Goal: Information Seeking & Learning: Learn about a topic

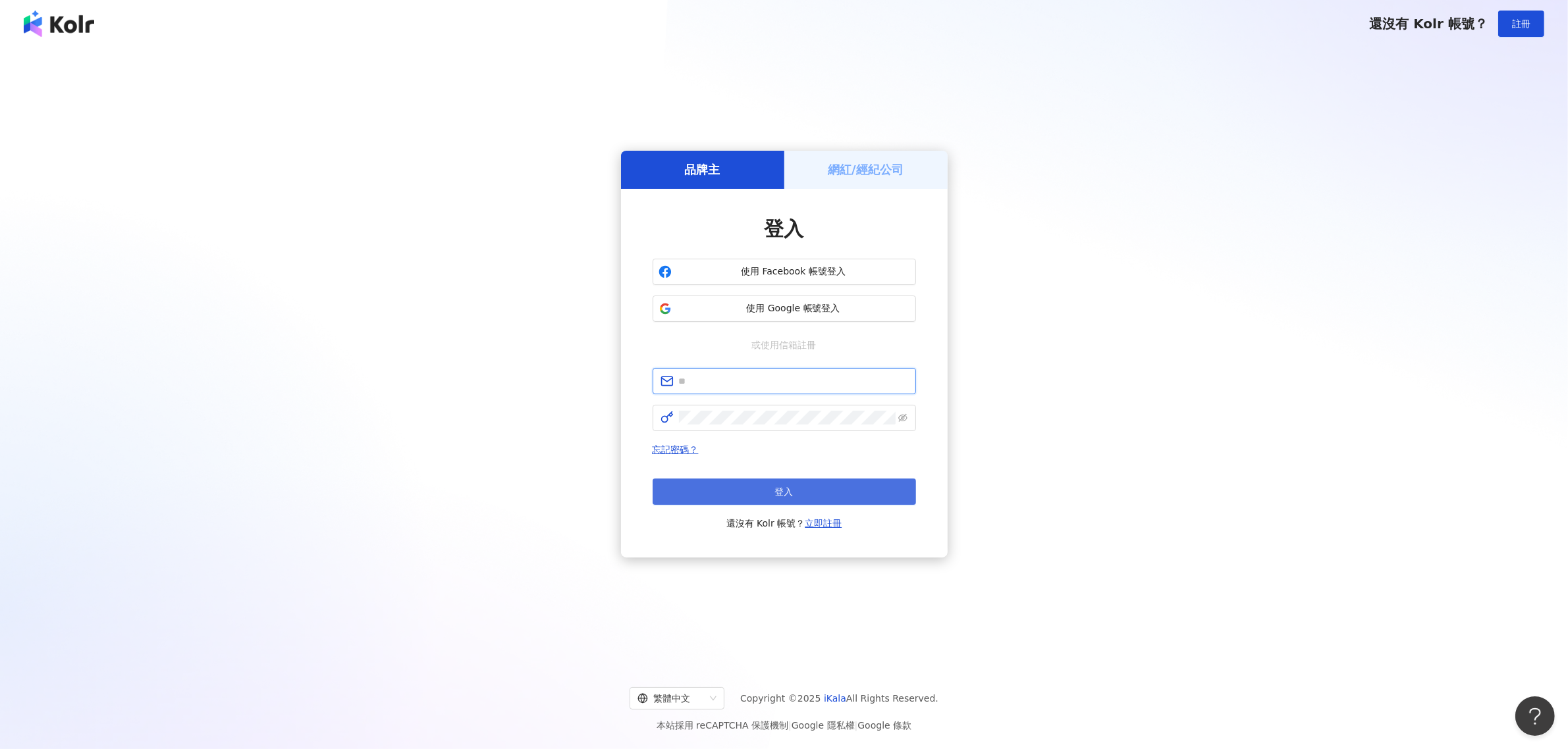
type input "**********"
click at [765, 494] on button "登入" at bounding box center [784, 492] width 264 height 26
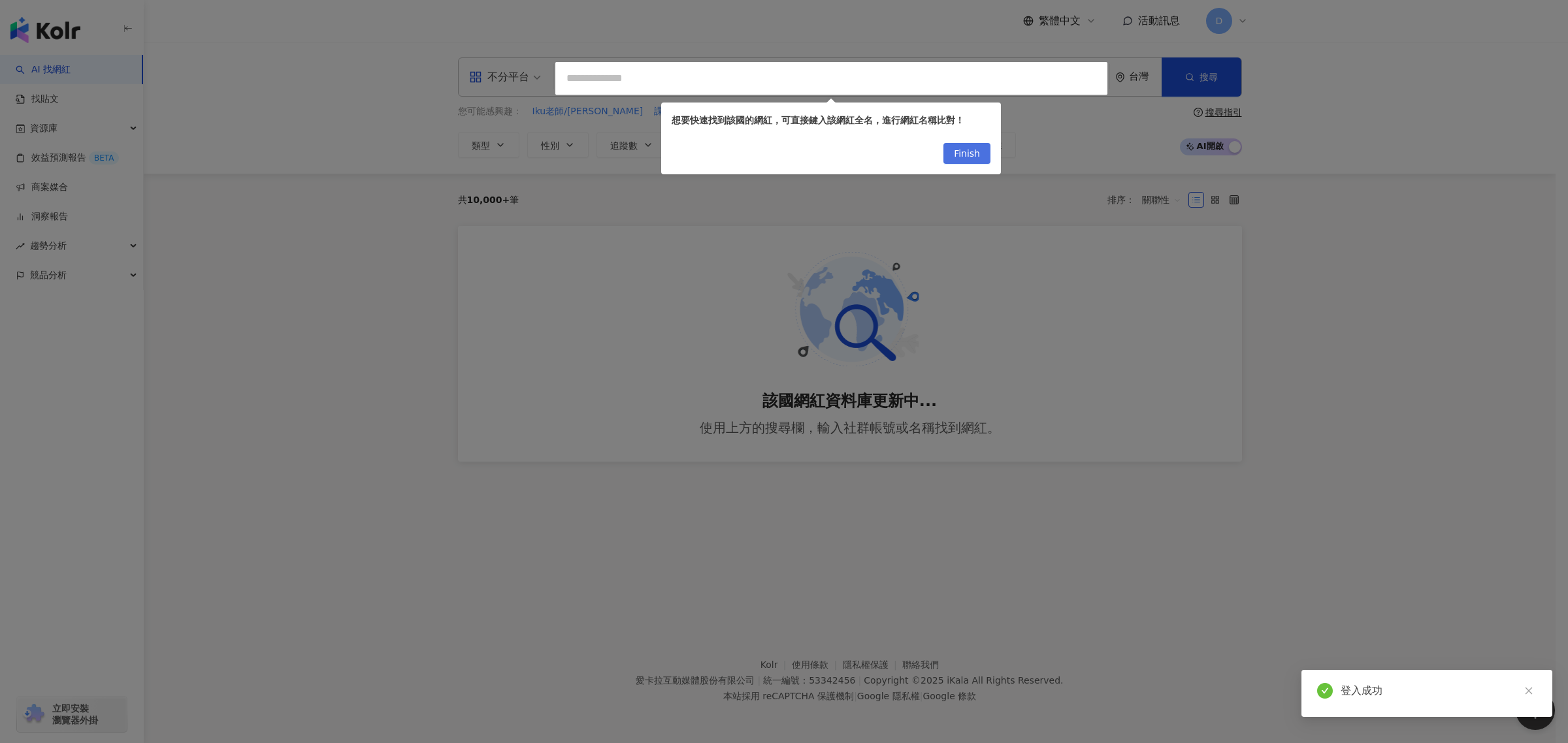
click at [973, 155] on span "Finish" at bounding box center [967, 153] width 26 height 21
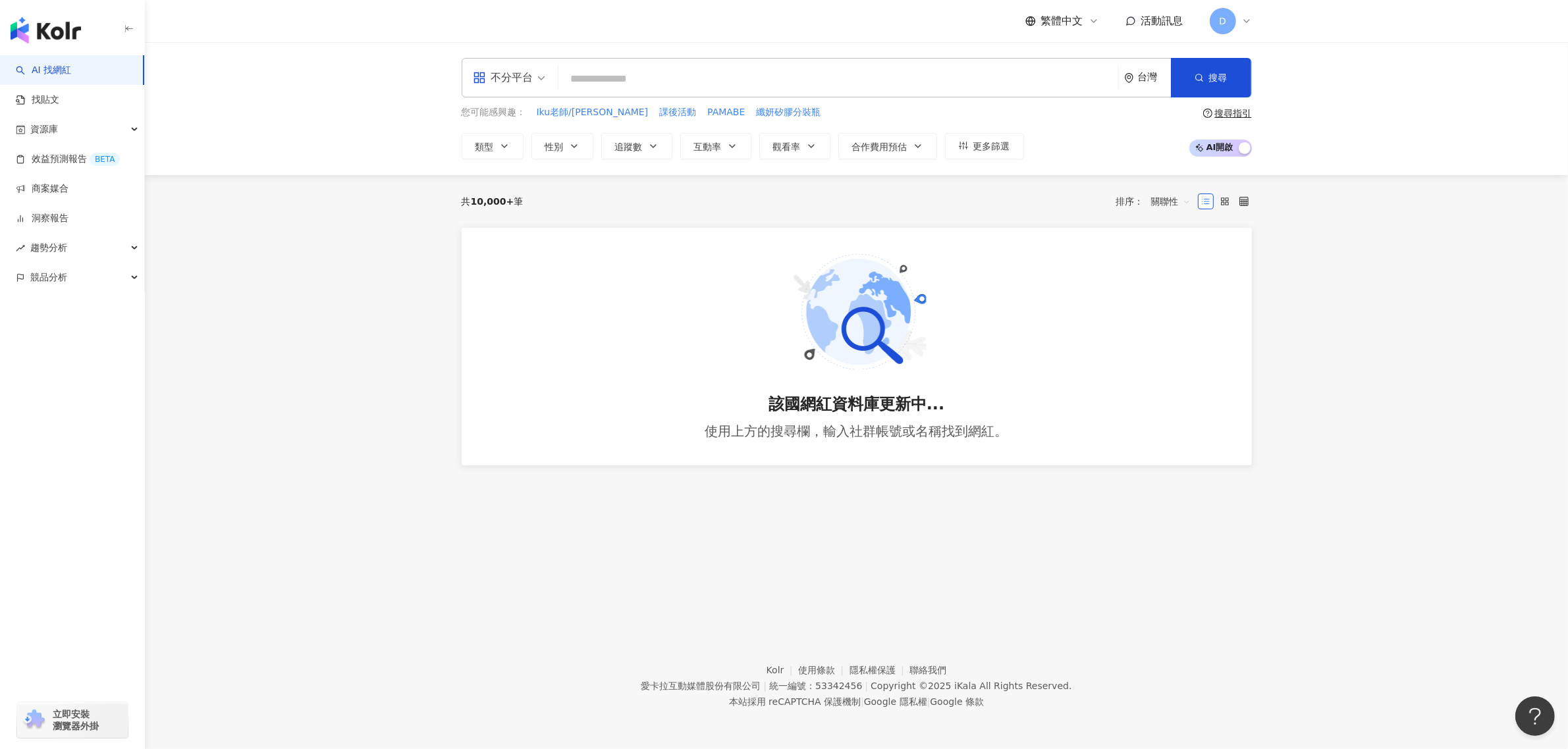
click at [756, 83] on input "search" at bounding box center [838, 79] width 549 height 25
click at [920, 89] on input "search" at bounding box center [838, 79] width 549 height 25
type input "*"
paste input "********"
type input "********"
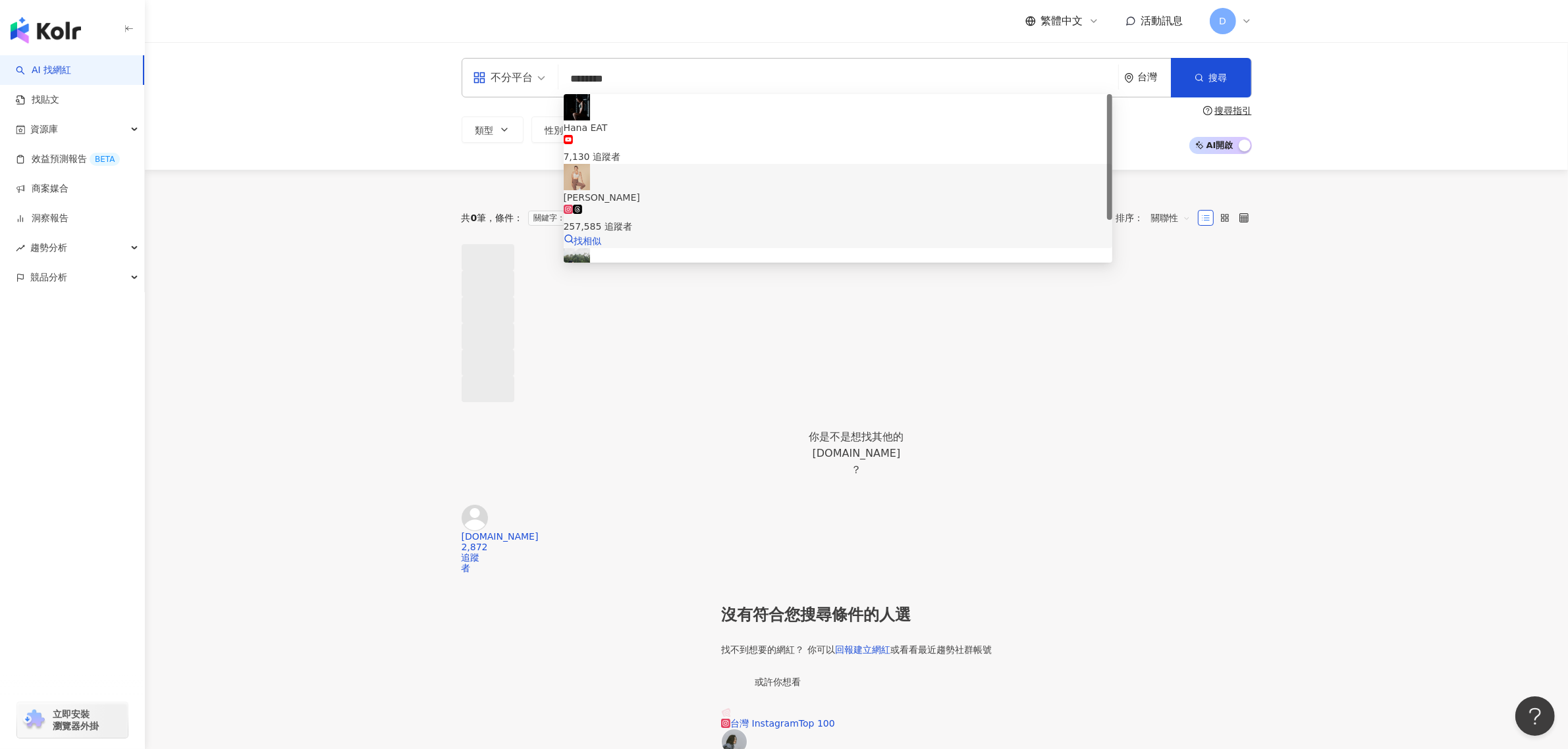
click at [704, 205] on div "257,585 追蹤者" at bounding box center [837, 219] width 548 height 29
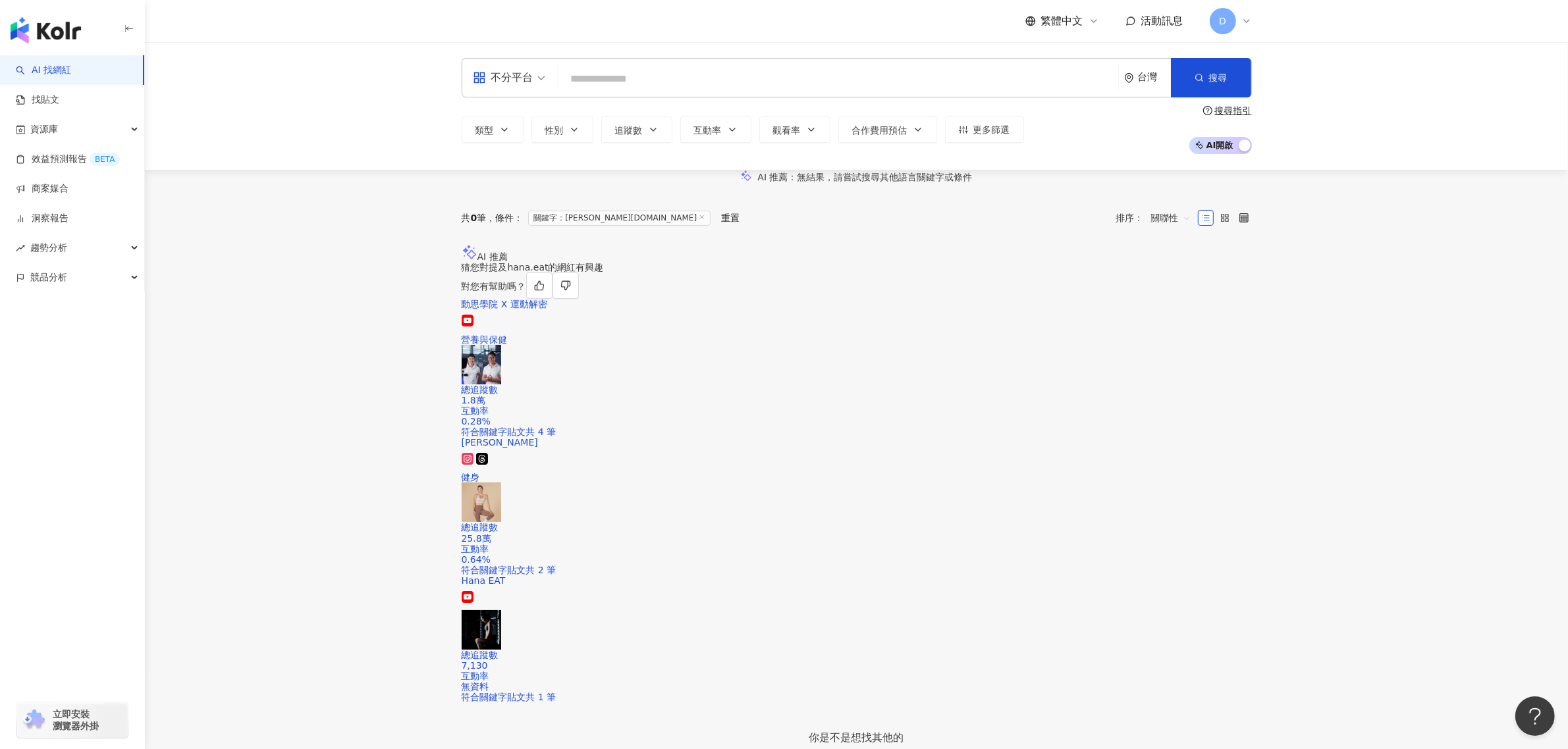
click at [769, 87] on input "search" at bounding box center [838, 79] width 549 height 25
paste input "**********"
type input "**********"
click at [739, 121] on span "[PERSON_NAME]" at bounding box center [837, 128] width 548 height 15
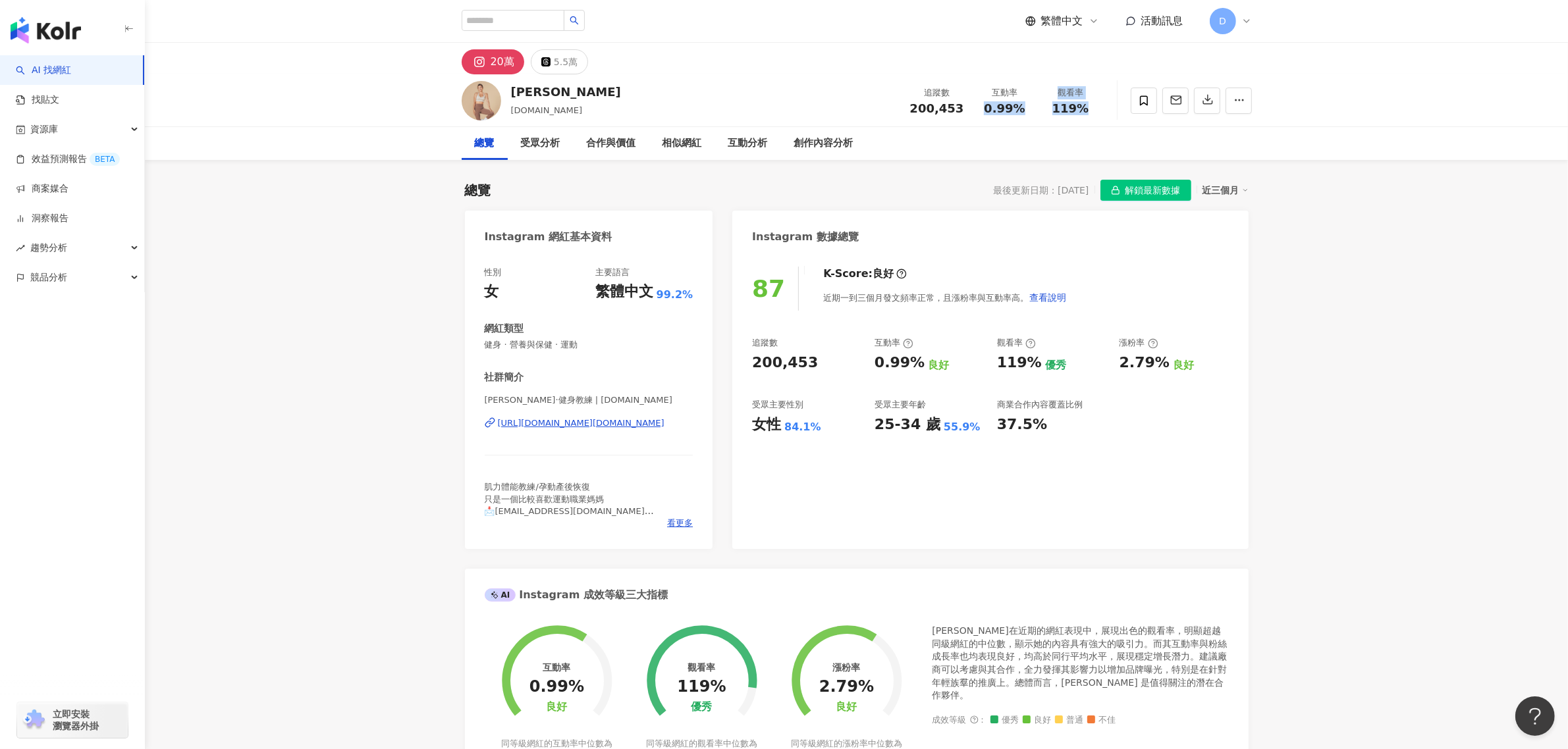
drag, startPoint x: 984, startPoint y: 103, endPoint x: 1090, endPoint y: 106, distance: 106.0
click at [1090, 106] on div "追蹤數 200,453 互動率 0.99% 觀看率 119%" at bounding box center [1003, 100] width 202 height 39
copy div "0.99% 觀看率 119%"
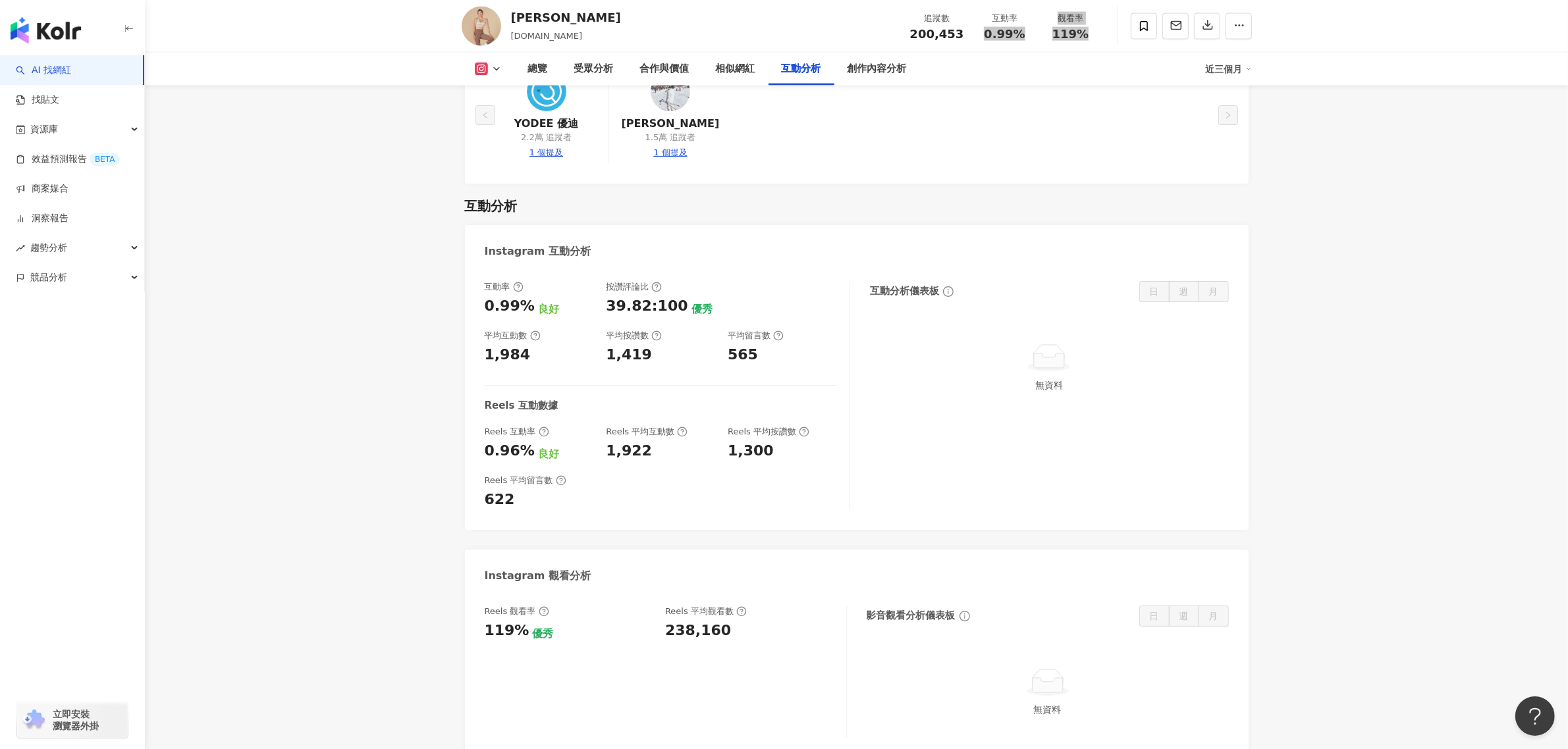
scroll to position [2799, 0]
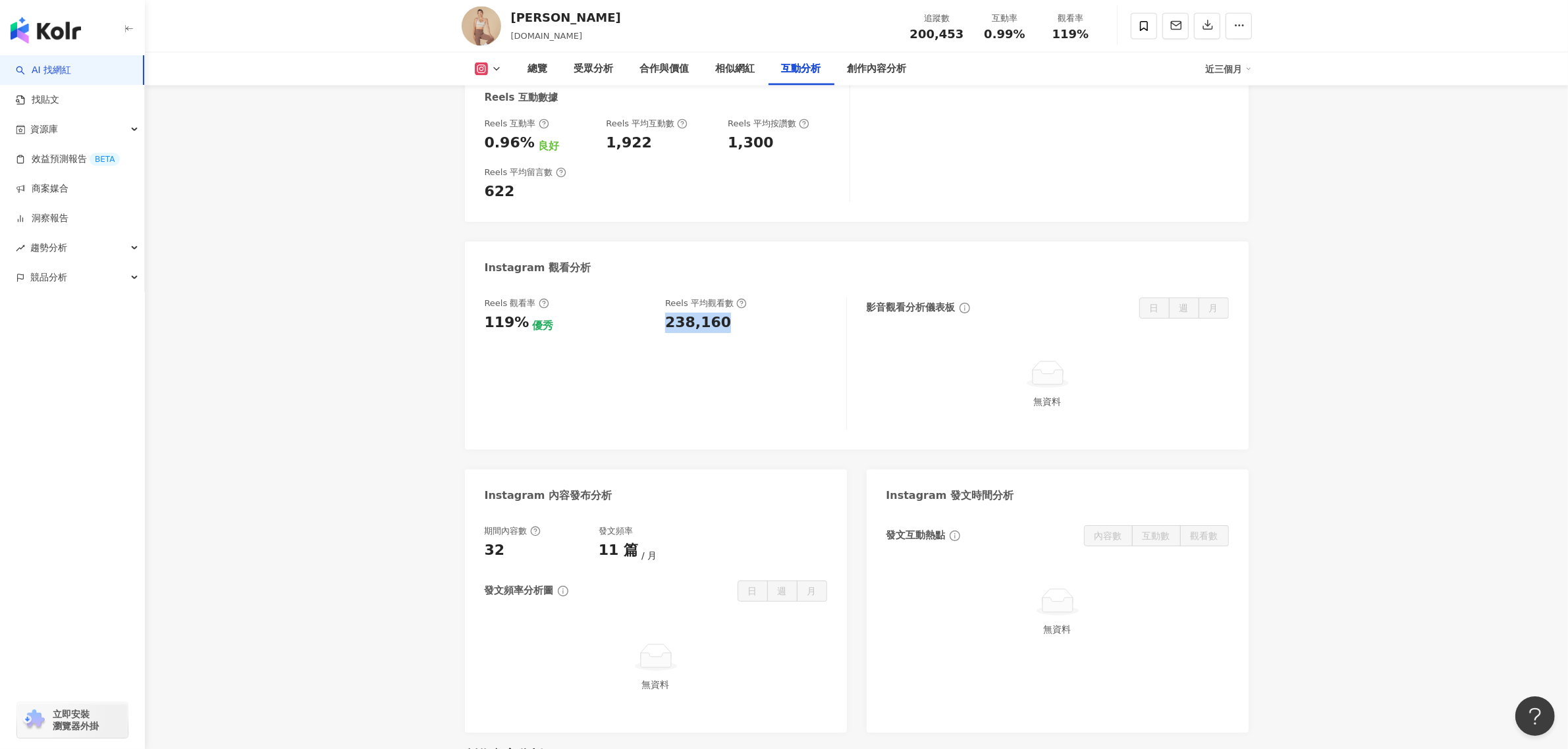
drag, startPoint x: 665, startPoint y: 297, endPoint x: 755, endPoint y: 309, distance: 90.8
click at [761, 313] on div "238,160" at bounding box center [749, 323] width 168 height 20
copy div "238,160"
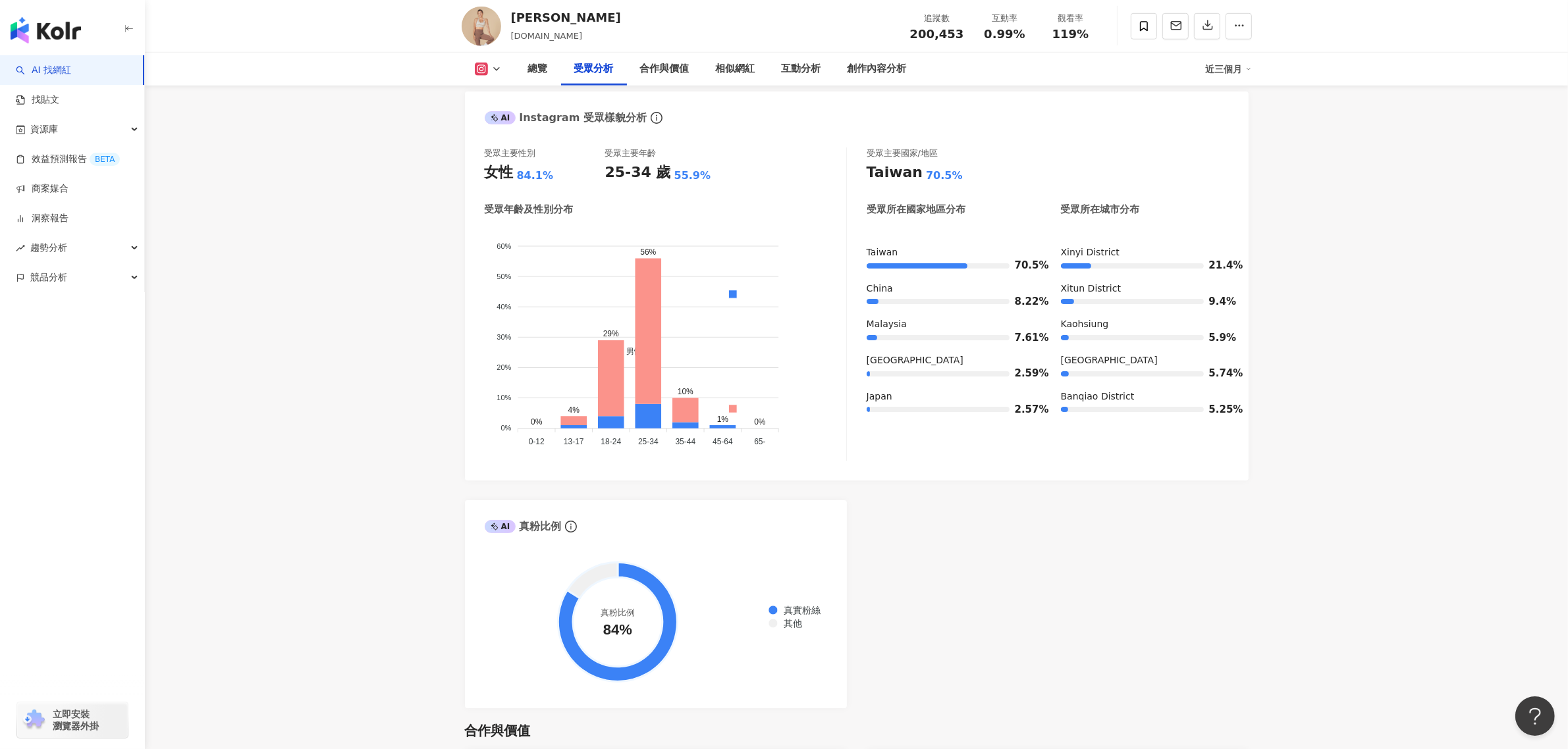
scroll to position [1153, 0]
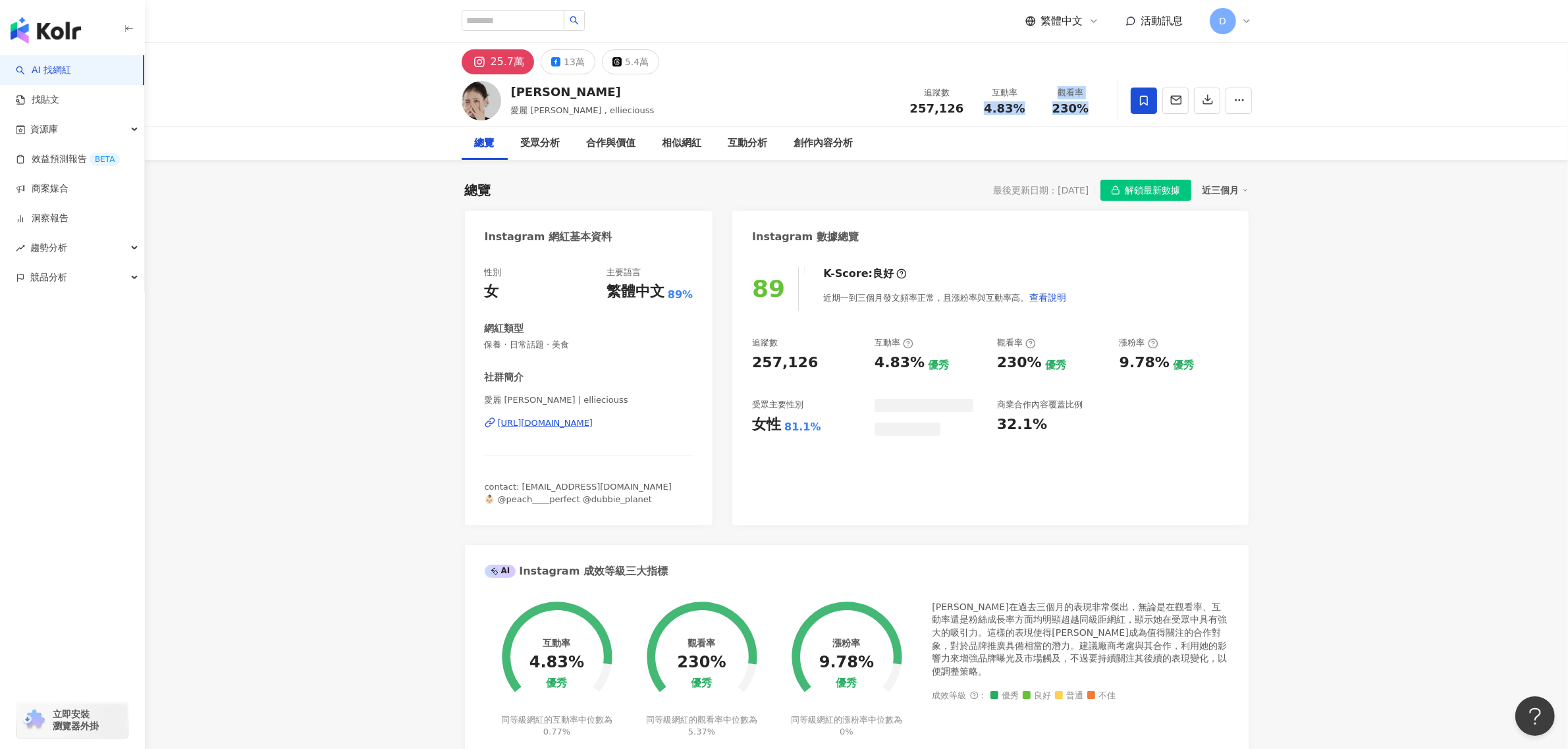
drag, startPoint x: 1021, startPoint y: 109, endPoint x: 1106, endPoint y: 112, distance: 85.1
click at [1106, 112] on div "[PERSON_NAME] , ellieciouss 追蹤數 257,126 互動率 4.83% 觀看率 230%" at bounding box center [856, 100] width 843 height 52
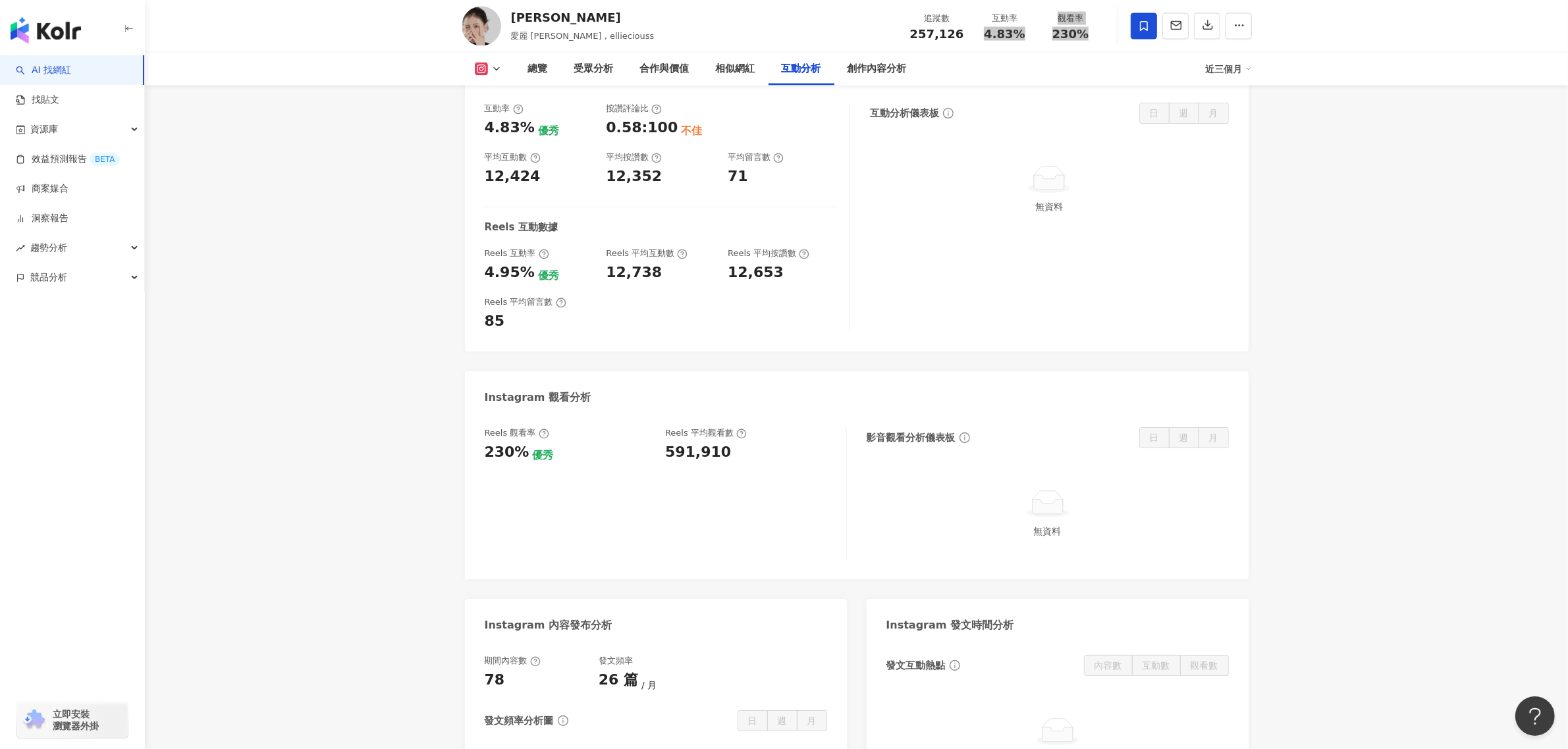
scroll to position [2963, 0]
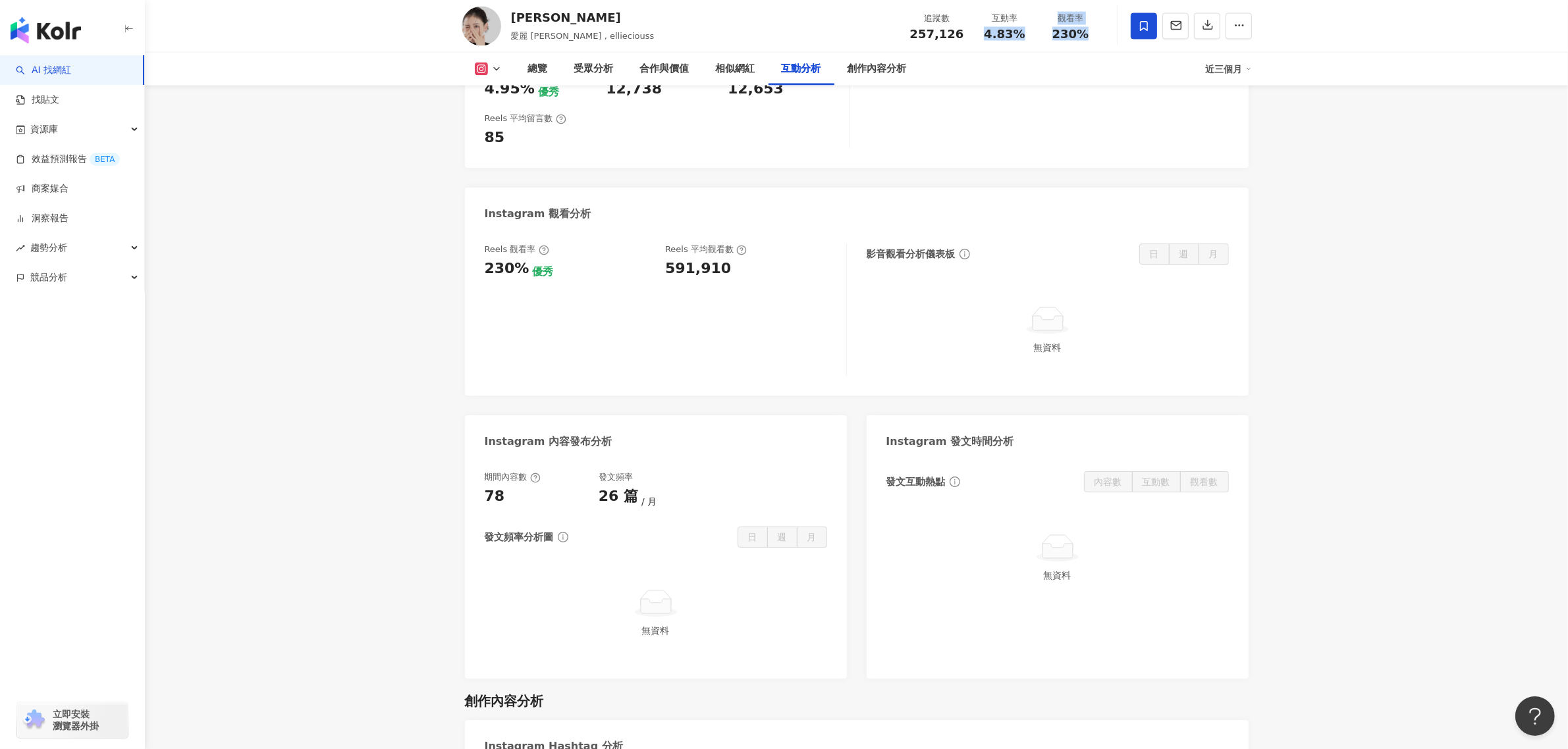
click at [672, 259] on div "591,910" at bounding box center [698, 269] width 65 height 20
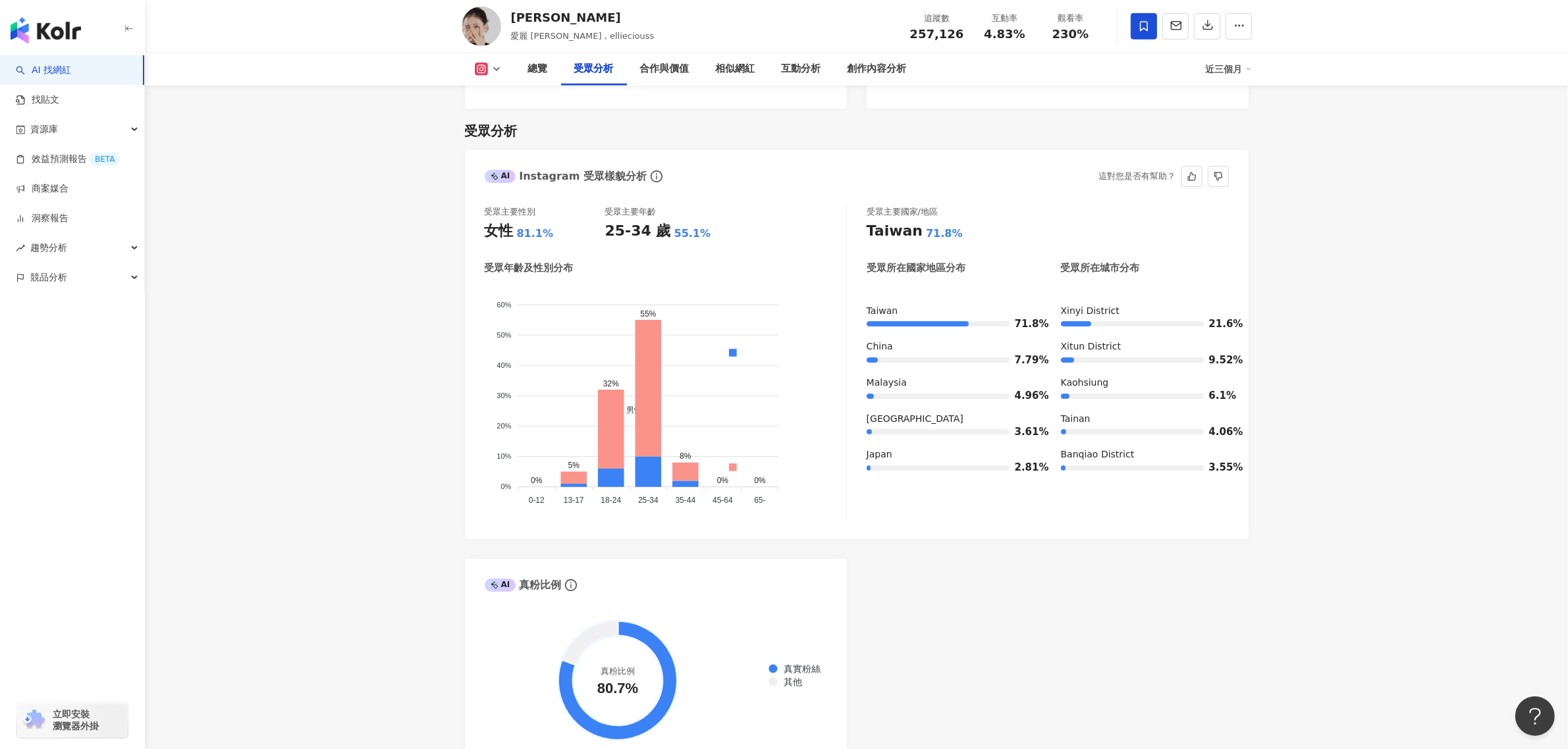
scroll to position [1070, 0]
drag, startPoint x: 514, startPoint y: 233, endPoint x: 548, endPoint y: 233, distance: 34.0
click at [548, 233] on div "女性 81.1%" at bounding box center [544, 232] width 121 height 20
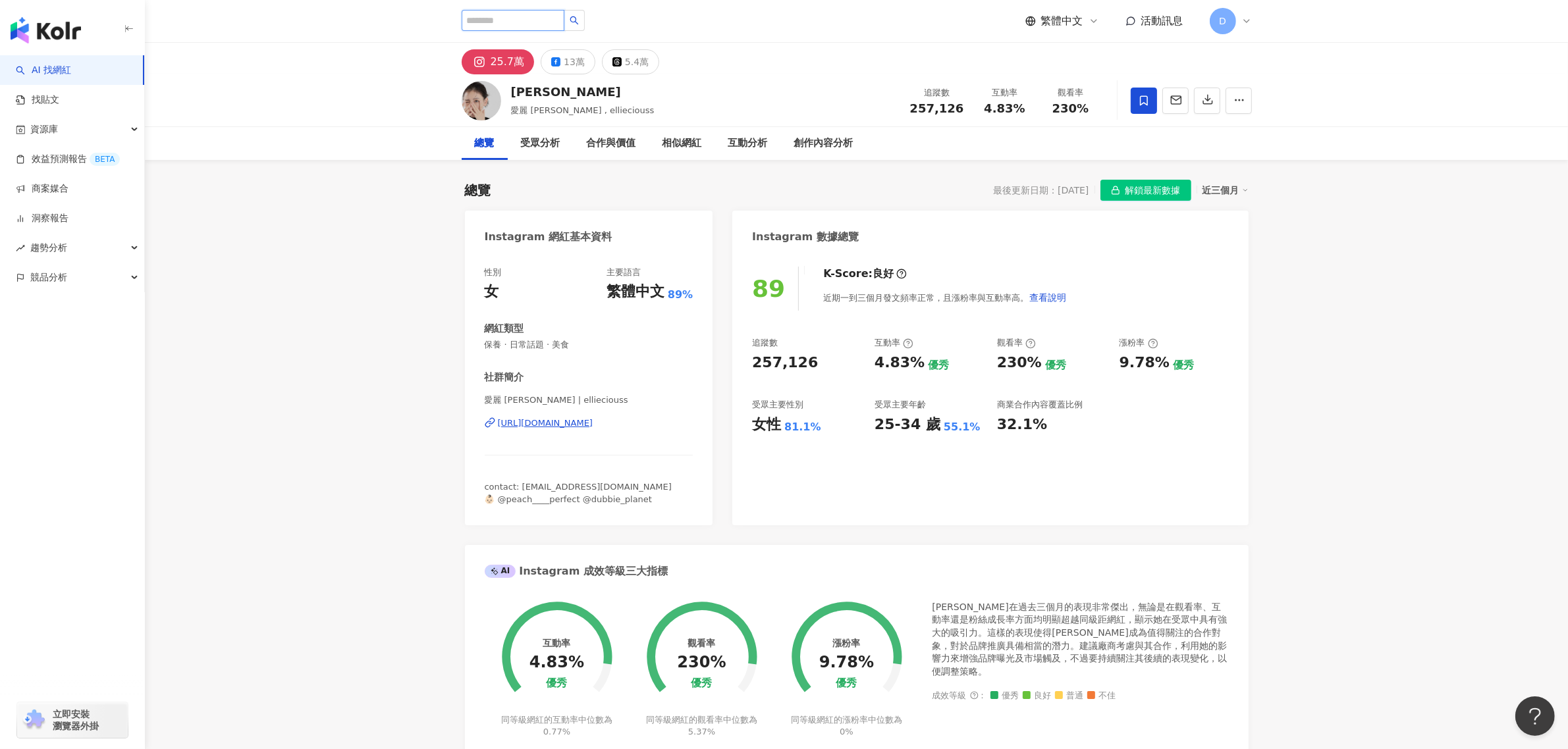
click at [564, 27] on input "search" at bounding box center [513, 20] width 103 height 21
paste input "**********"
type input "**********"
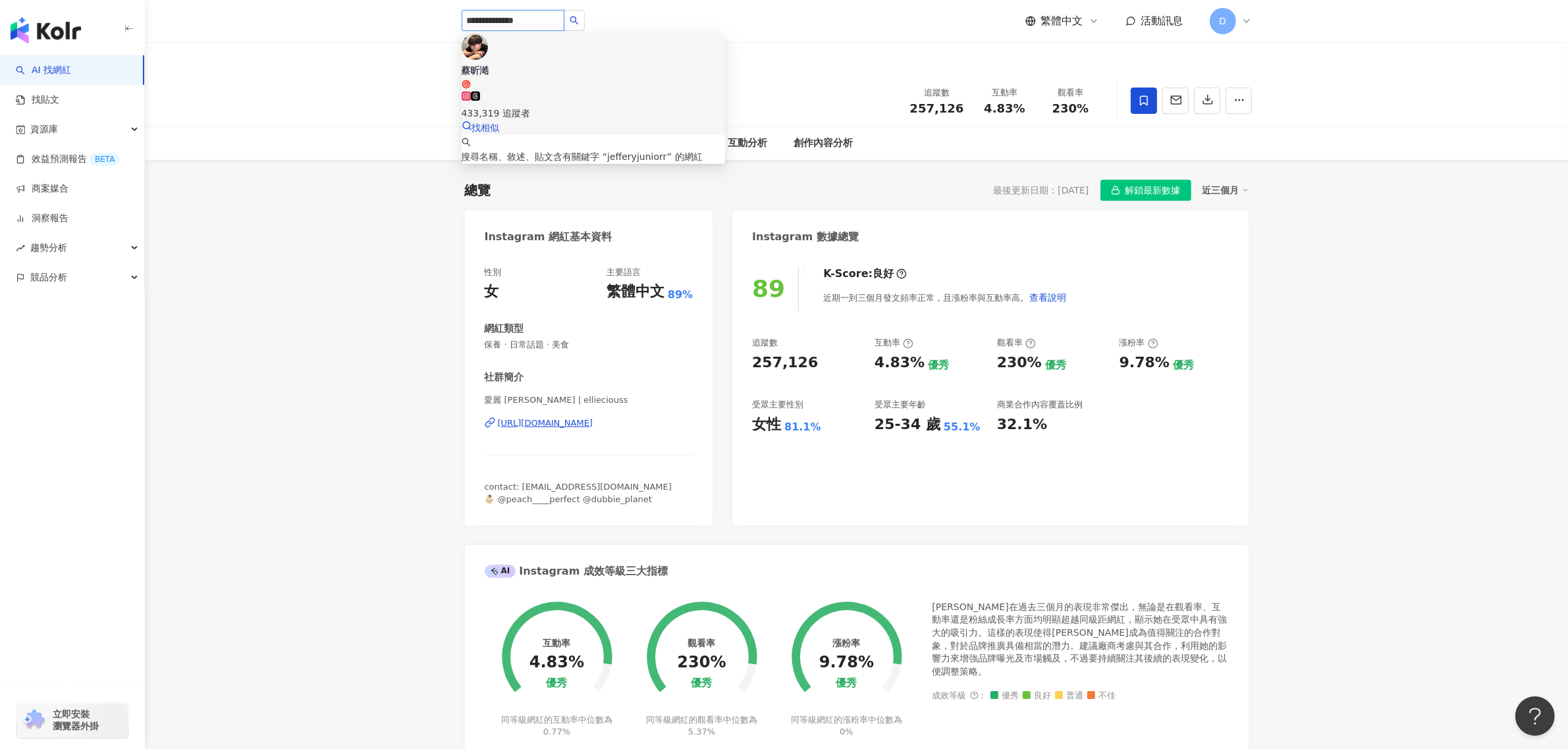
click at [587, 106] on div "433,319 追蹤者" at bounding box center [594, 114] width 264 height 15
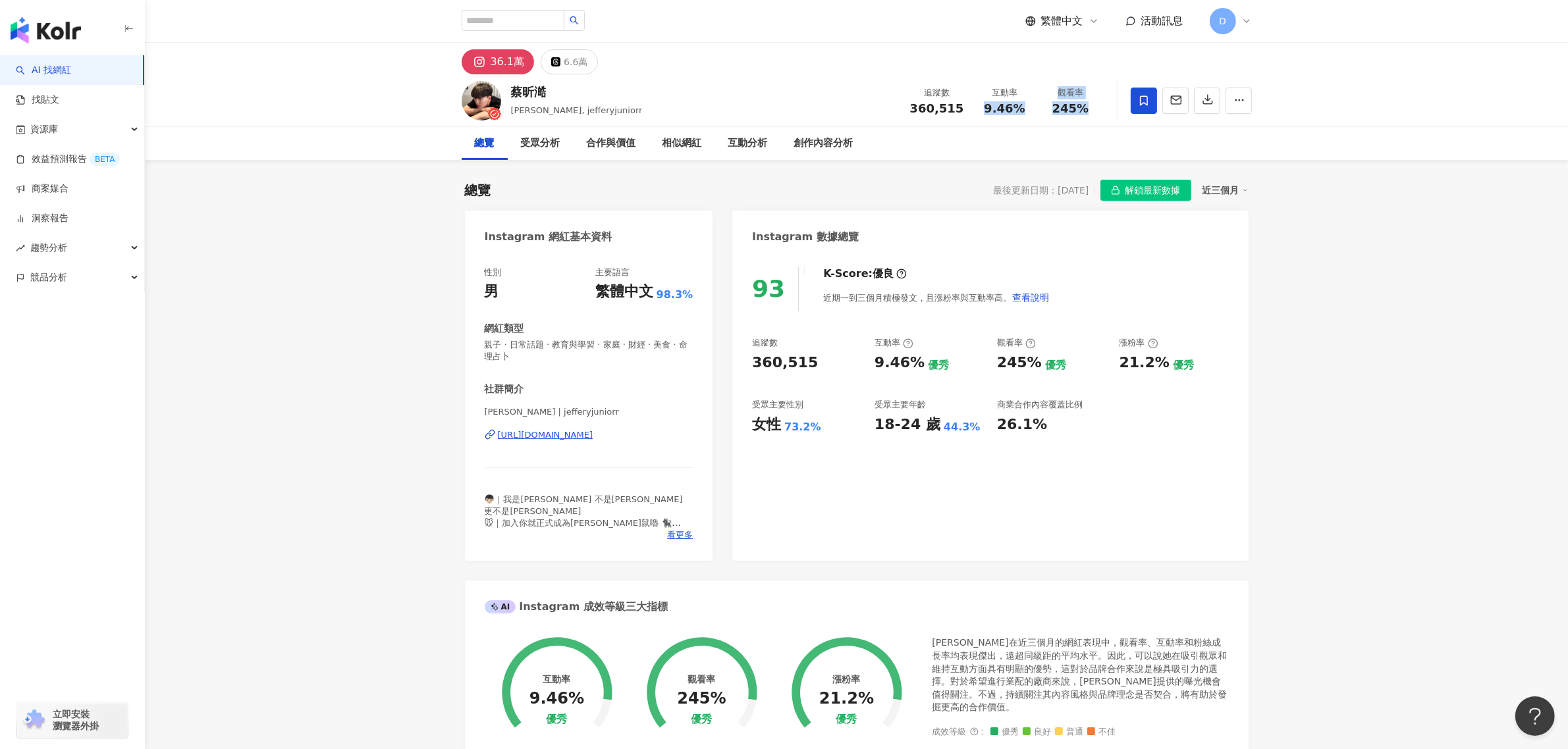
drag, startPoint x: 983, startPoint y: 110, endPoint x: 1091, endPoint y: 113, distance: 108.0
click at [1091, 113] on div "追蹤數 360,515 互動率 9.46% 觀看率 245%" at bounding box center [1003, 100] width 202 height 39
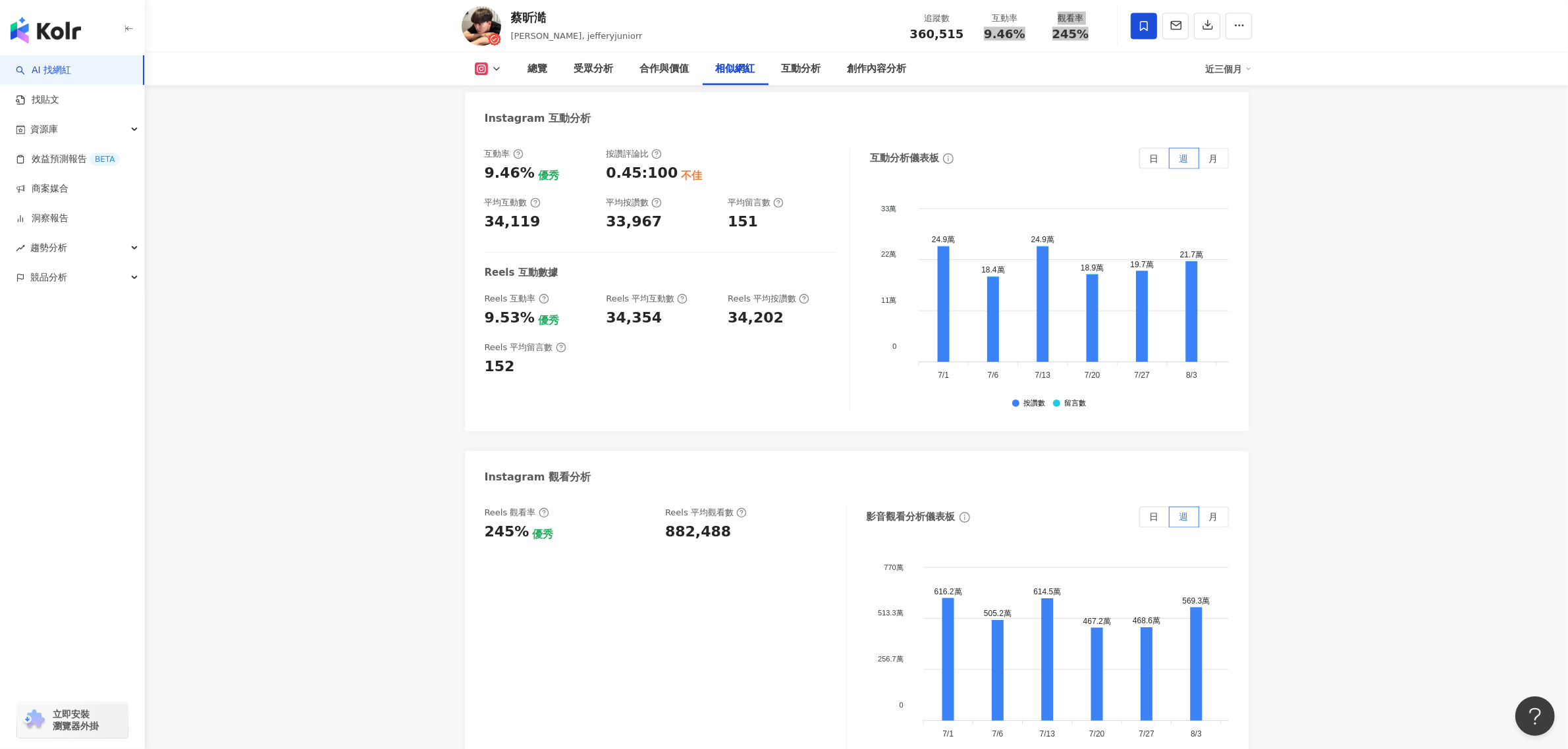
scroll to position [2716, 0]
drag, startPoint x: 666, startPoint y: 460, endPoint x: 736, endPoint y: 455, distance: 70.2
click at [736, 521] on div "882,488" at bounding box center [749, 531] width 168 height 20
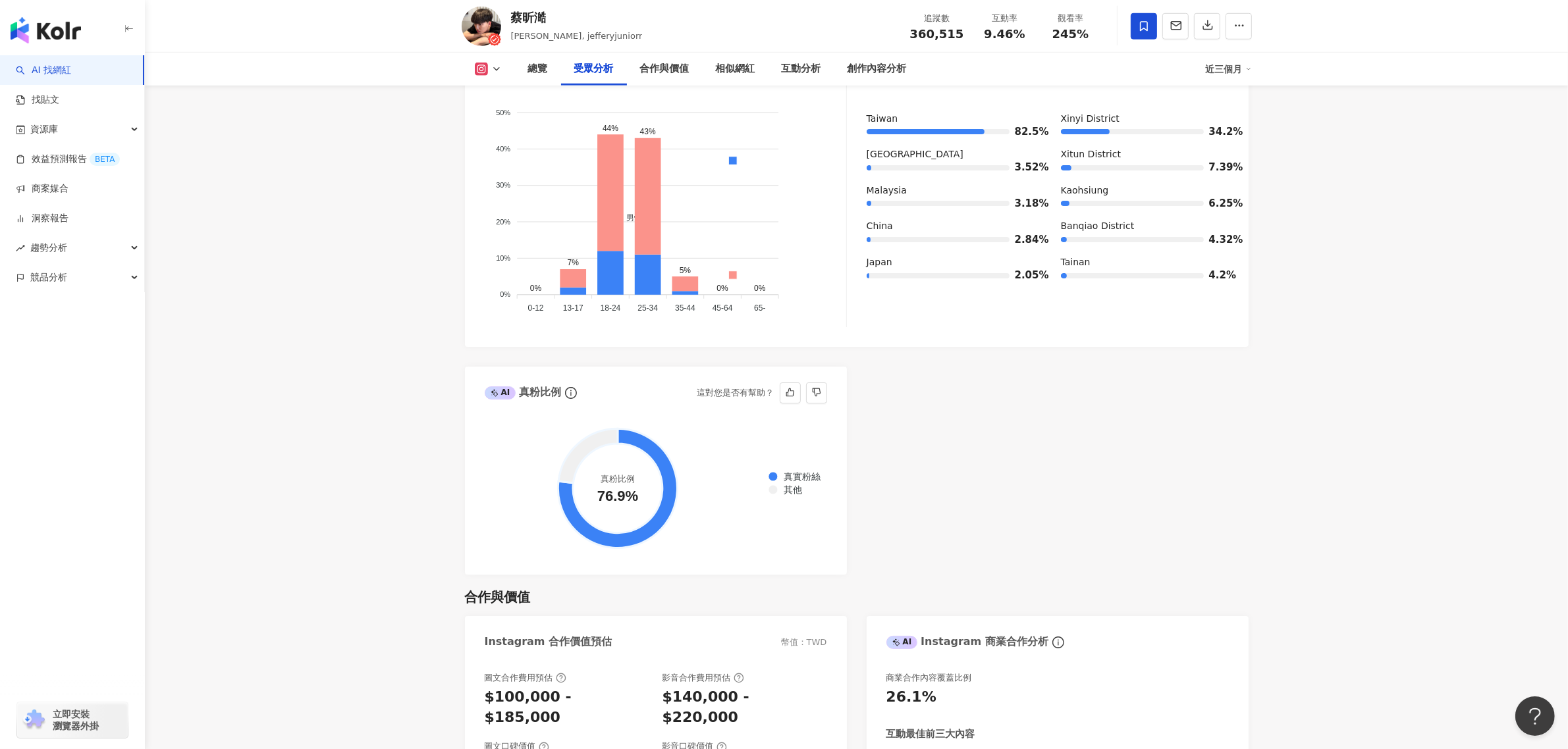
scroll to position [1153, 0]
